Goal: Task Accomplishment & Management: Complete application form

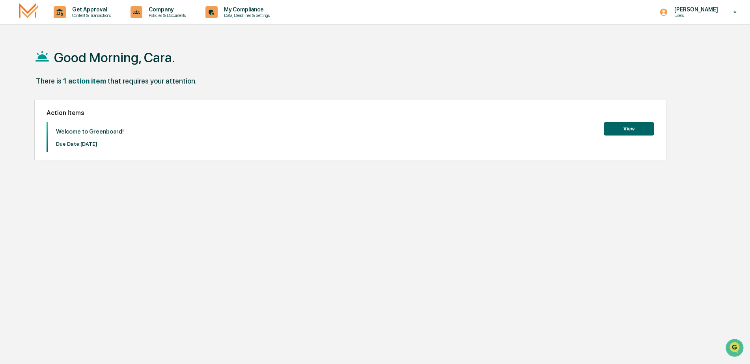
click at [630, 127] on button "View" at bounding box center [629, 128] width 50 height 13
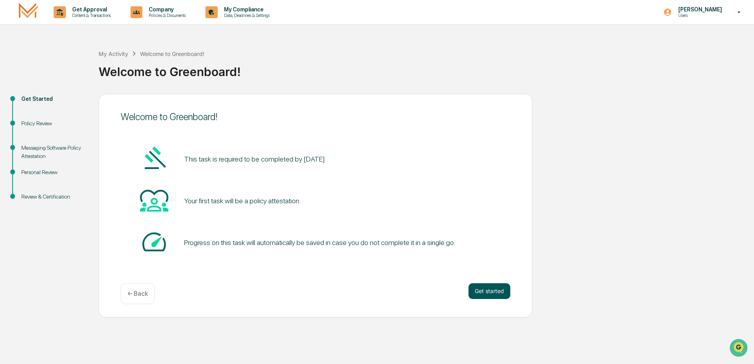
click at [494, 294] on button "Get started" at bounding box center [490, 292] width 42 height 16
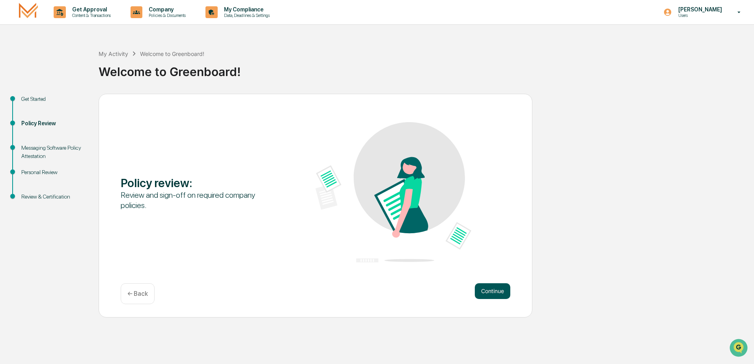
click at [494, 291] on button "Continue" at bounding box center [492, 292] width 35 height 16
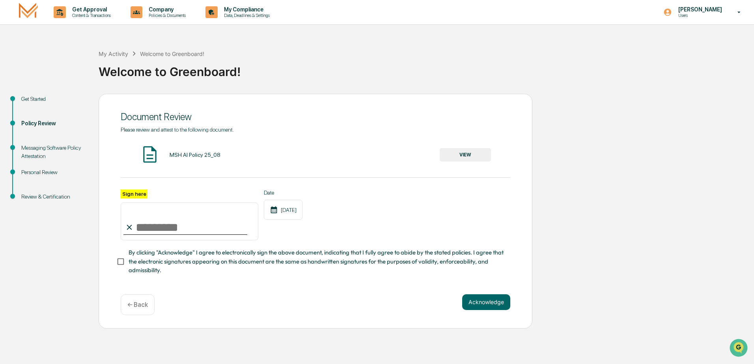
click at [175, 157] on div "MSH AI Policy 25_08" at bounding box center [195, 155] width 51 height 6
click at [476, 152] on button "VIEW" at bounding box center [465, 154] width 51 height 13
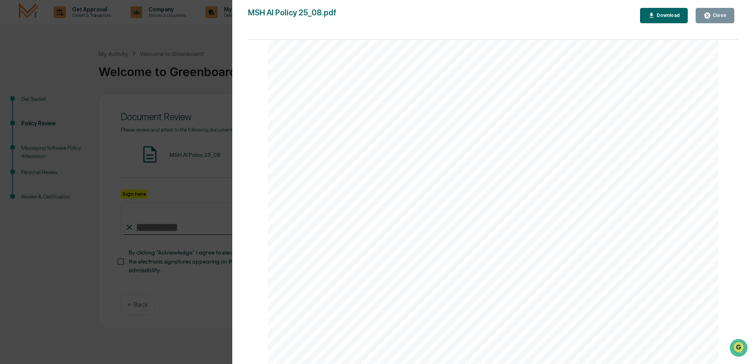
scroll to position [1494, 0]
click at [710, 15] on icon "button" at bounding box center [707, 16] width 6 height 6
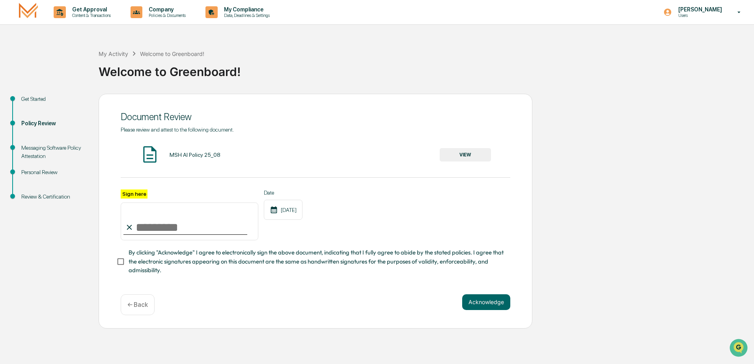
click at [165, 228] on input "Sign here" at bounding box center [190, 222] width 138 height 38
type input "**********"
click at [480, 306] on button "Acknowledge" at bounding box center [486, 303] width 48 height 16
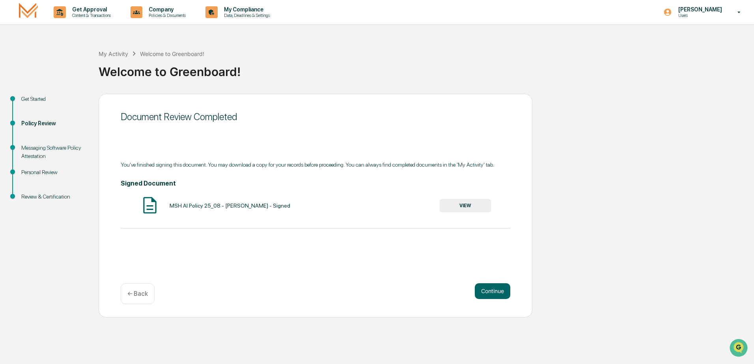
click at [471, 204] on button "VIEW" at bounding box center [465, 205] width 51 height 13
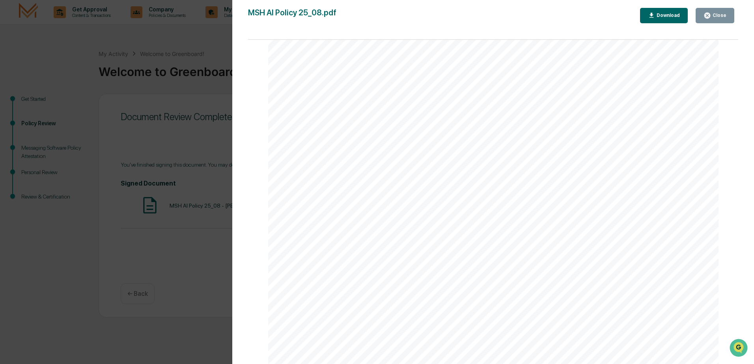
scroll to position [2083, 0]
click at [724, 14] on div "Close" at bounding box center [718, 16] width 15 height 6
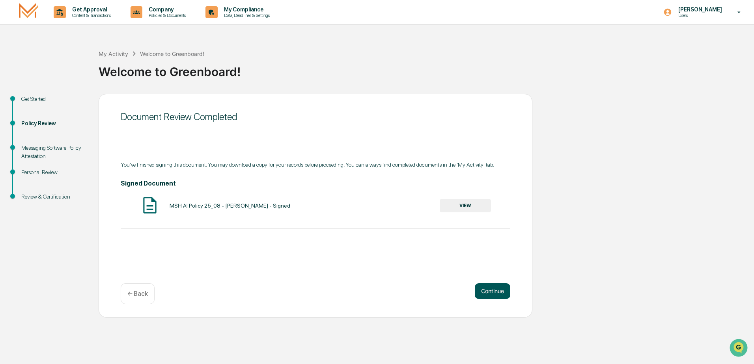
click at [492, 288] on button "Continue" at bounding box center [492, 292] width 35 height 16
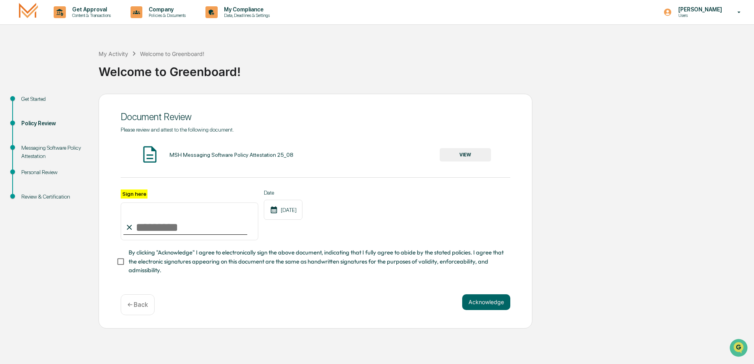
click at [458, 154] on button "VIEW" at bounding box center [465, 154] width 51 height 13
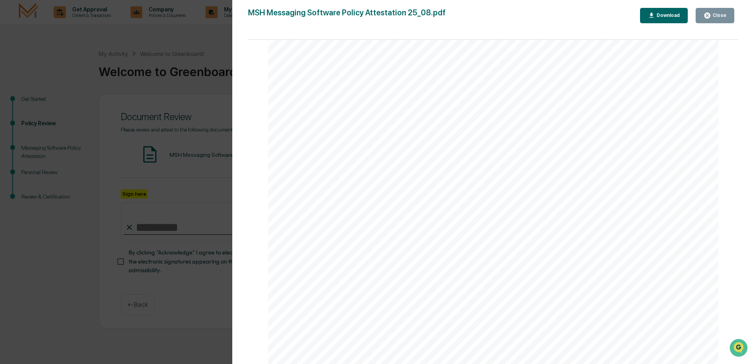
scroll to position [1494, 0]
click at [722, 15] on div "Close" at bounding box center [718, 16] width 15 height 6
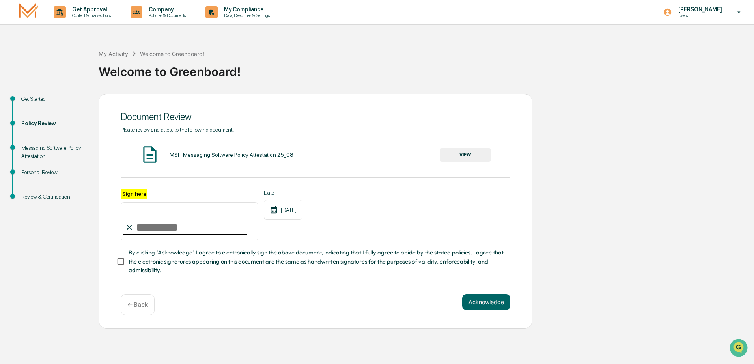
click at [181, 227] on input "Sign here" at bounding box center [190, 222] width 138 height 38
type input "**********"
click at [484, 302] on button "Acknowledge" at bounding box center [486, 303] width 48 height 16
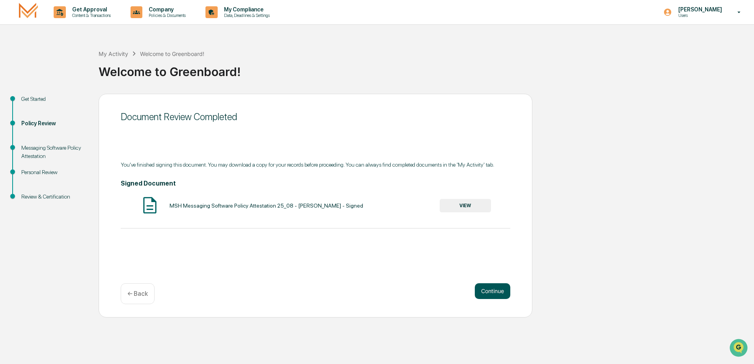
click at [488, 289] on button "Continue" at bounding box center [492, 292] width 35 height 16
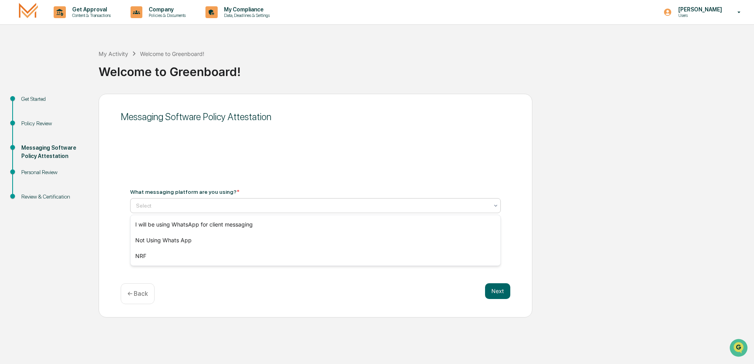
click at [179, 204] on div at bounding box center [312, 206] width 353 height 8
click at [156, 239] on div "Not Using Whats App" at bounding box center [316, 241] width 370 height 16
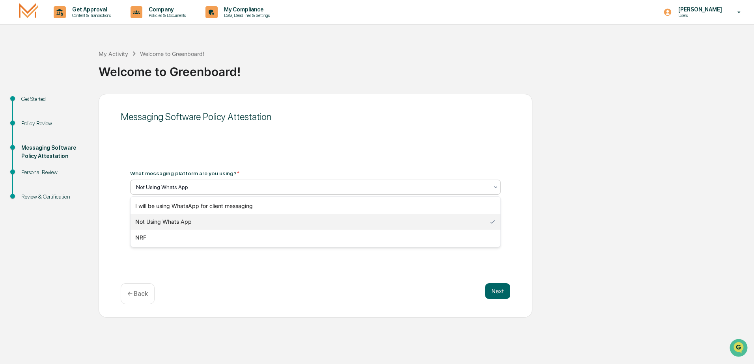
click at [495, 185] on icon at bounding box center [496, 187] width 6 height 6
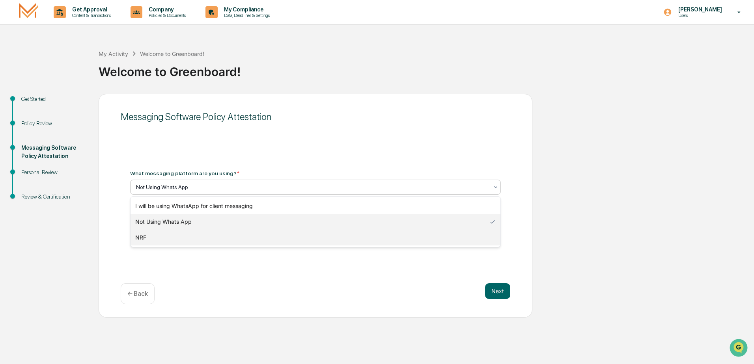
click at [140, 238] on div "NRF" at bounding box center [316, 238] width 370 height 16
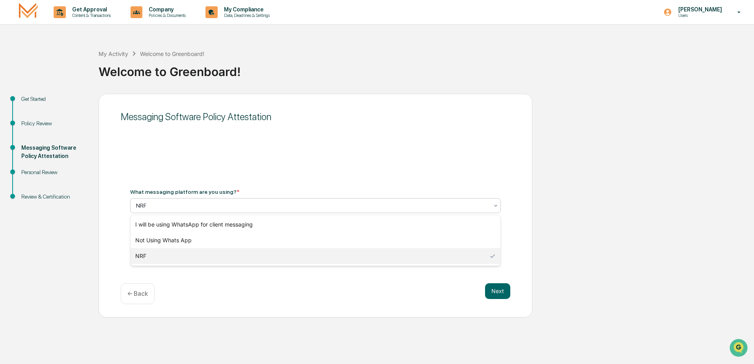
click at [497, 207] on icon at bounding box center [496, 206] width 6 height 6
click at [187, 238] on div "Not Using Whats App" at bounding box center [316, 241] width 370 height 16
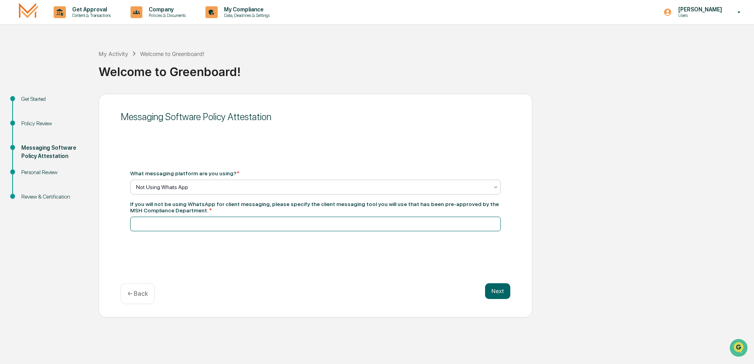
click at [192, 225] on input at bounding box center [315, 224] width 371 height 15
type input "***"
click at [495, 290] on button "Next" at bounding box center [497, 292] width 25 height 16
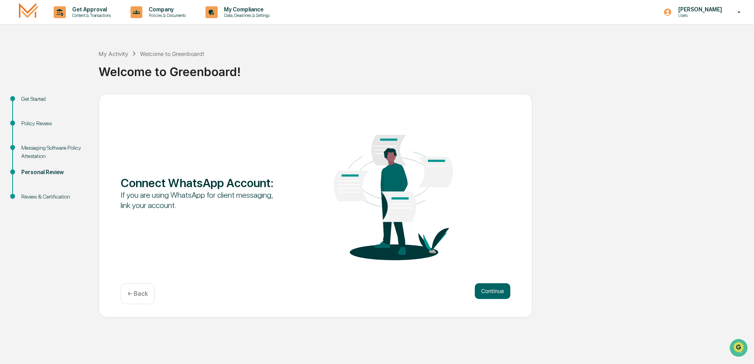
click at [495, 290] on button "Continue" at bounding box center [492, 292] width 35 height 16
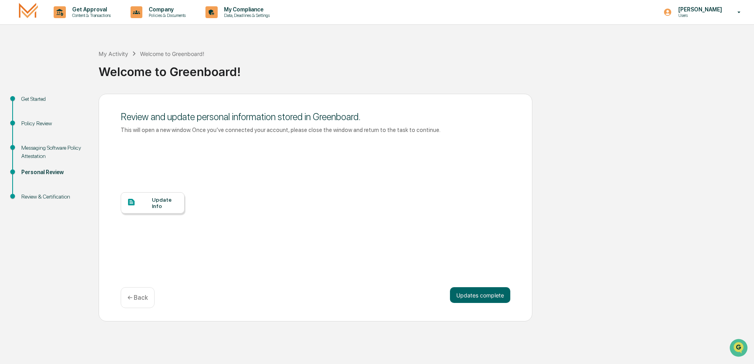
click at [168, 207] on div "Update Info" at bounding box center [165, 203] width 26 height 13
